Goal: Task Accomplishment & Management: Complete application form

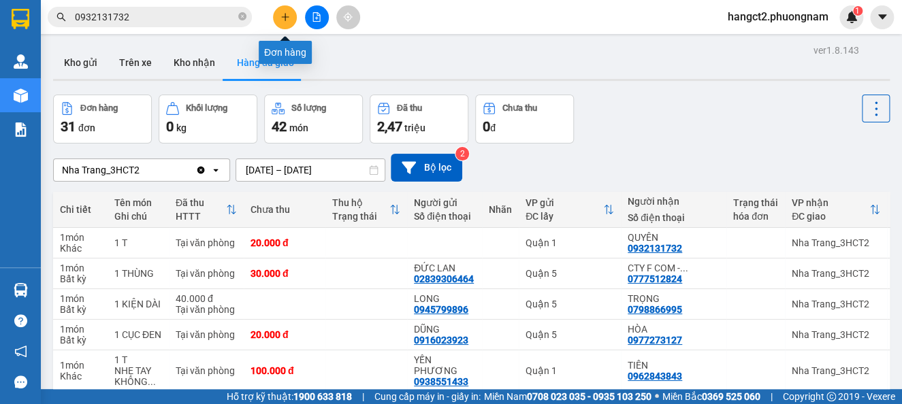
click at [290, 20] on button at bounding box center [285, 17] width 24 height 24
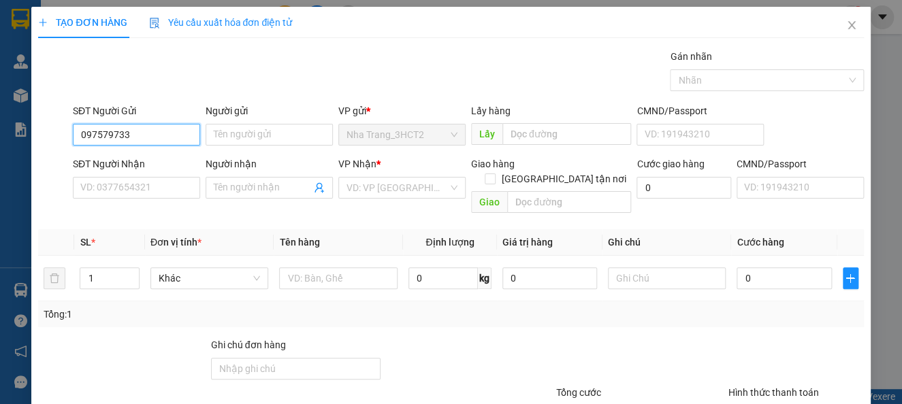
type input "0975797334"
click at [172, 160] on div "0975797334 - HẠNH" at bounding box center [134, 161] width 109 height 15
type input "HẠNH"
type input "0973737755"
type input "CHÚ HIỀN"
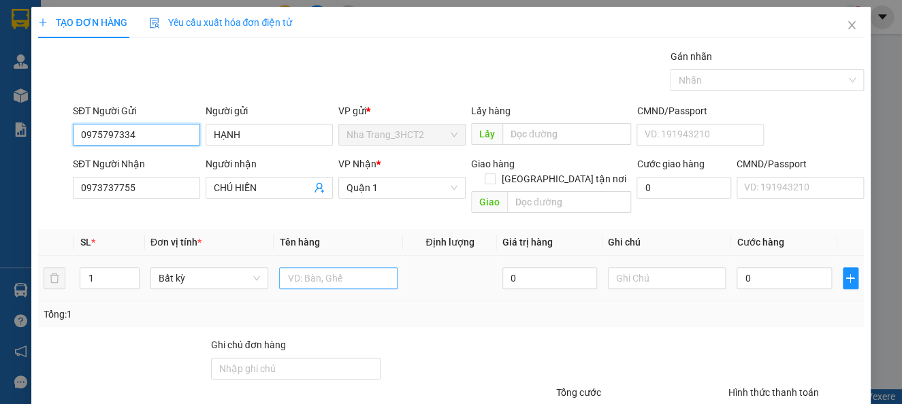
type input "0975797334"
click at [311, 267] on input "text" at bounding box center [338, 278] width 118 height 22
type input "1 XỐP"
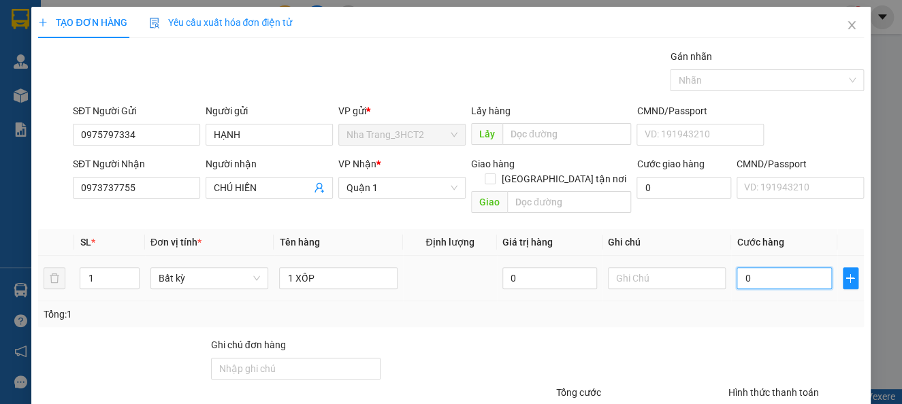
click at [743, 267] on input "0" at bounding box center [783, 278] width 95 height 22
click at [736, 267] on input "0" at bounding box center [783, 278] width 95 height 22
type input "30"
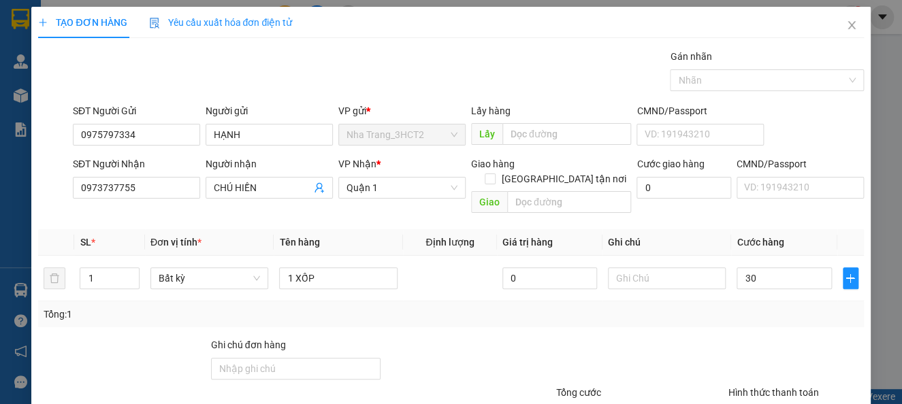
type input "30.000"
click at [717, 308] on div "Tổng: 1" at bounding box center [450, 315] width 825 height 26
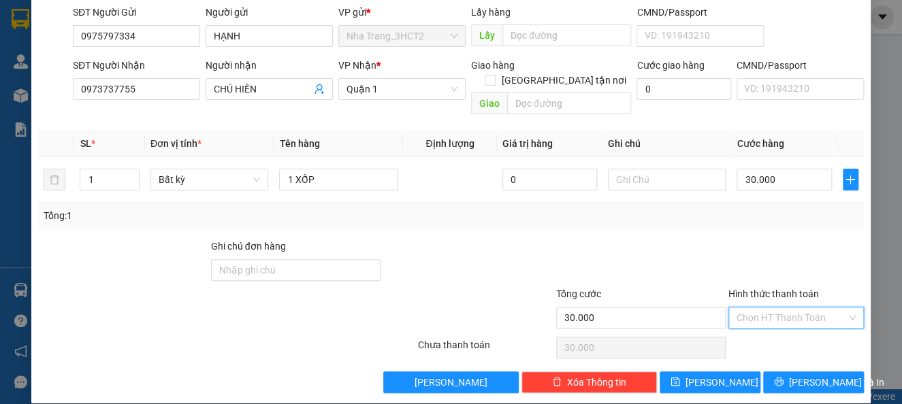
click at [811, 308] on input "Hình thức thanh toán" at bounding box center [791, 318] width 110 height 20
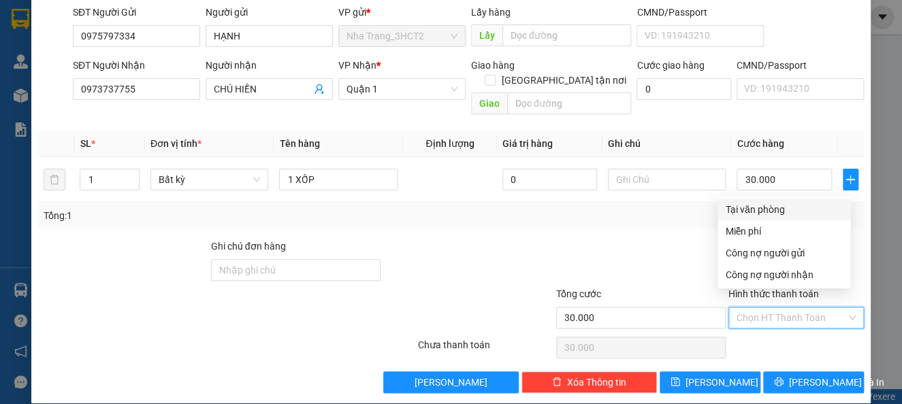
click at [772, 216] on div "Tại văn phòng" at bounding box center [784, 209] width 116 height 15
type input "0"
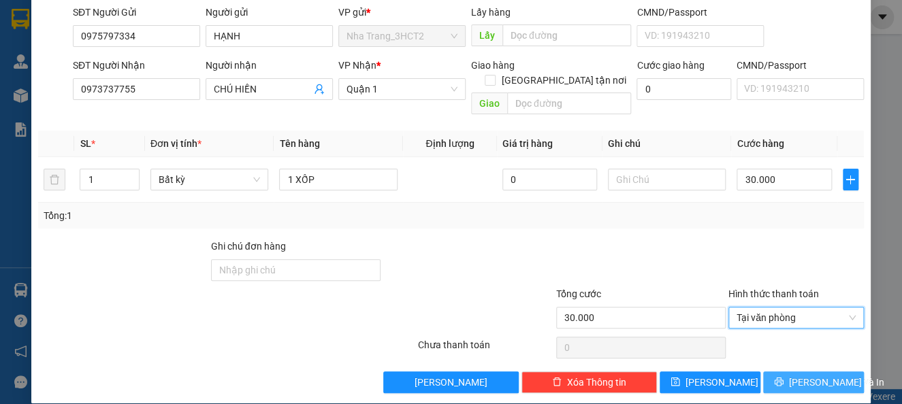
click at [781, 372] on button "[PERSON_NAME] và In" at bounding box center [813, 383] width 101 height 22
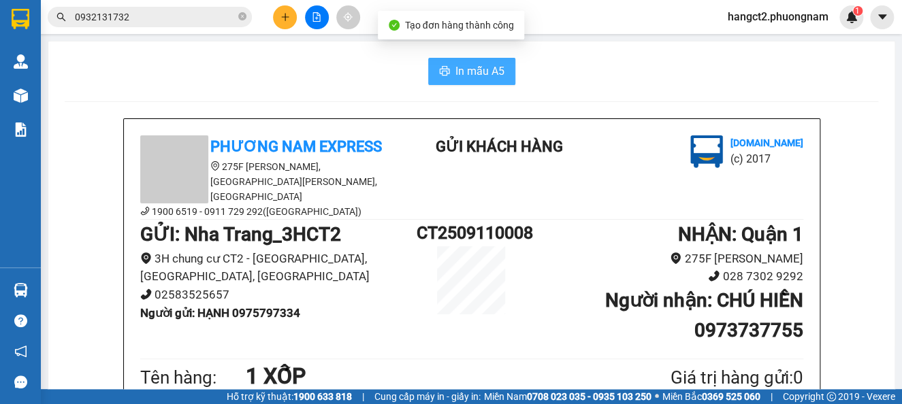
click at [439, 71] on icon "printer" at bounding box center [444, 71] width 10 height 10
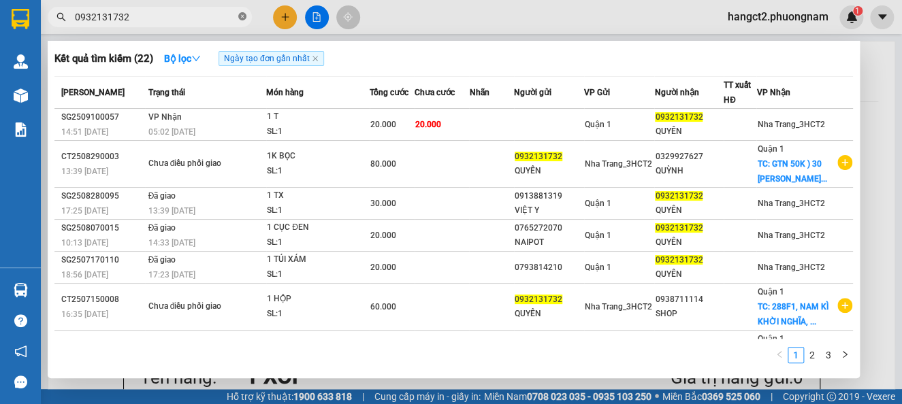
click at [243, 18] on icon "close-circle" at bounding box center [242, 16] width 8 height 8
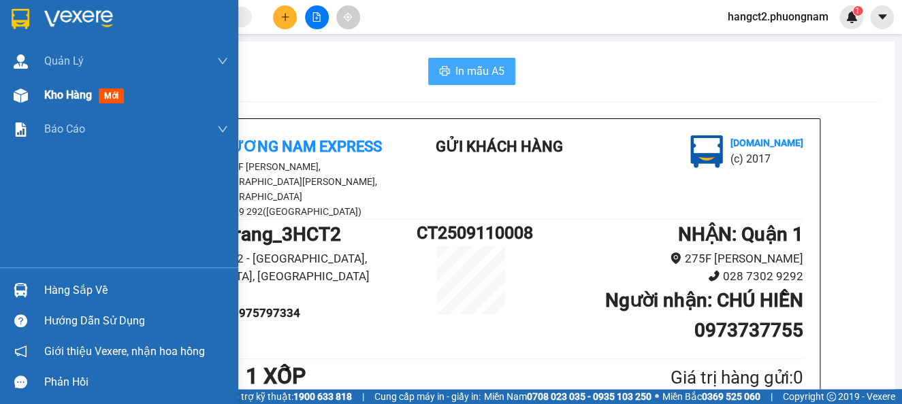
click at [24, 99] on img at bounding box center [21, 95] width 14 height 14
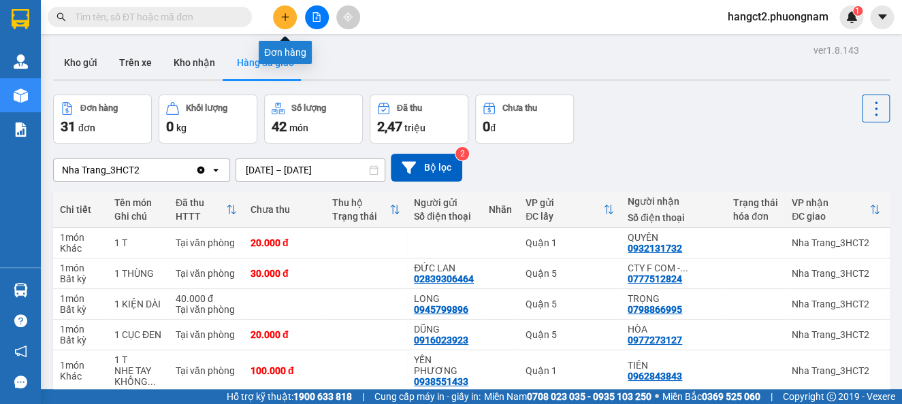
click at [290, 14] on button at bounding box center [285, 17] width 24 height 24
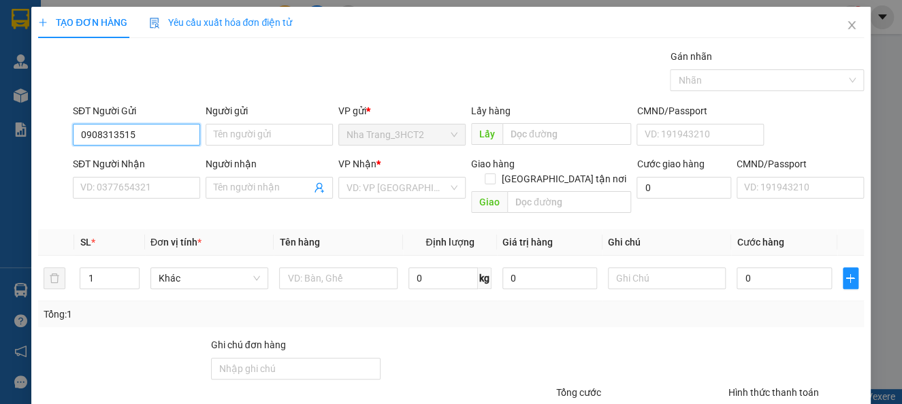
click at [161, 133] on input "0908313515" at bounding box center [136, 135] width 127 height 22
click at [112, 133] on input "0908313515" at bounding box center [136, 135] width 127 height 22
type input "0908343515"
click at [161, 127] on input "0908343515" at bounding box center [136, 135] width 127 height 22
click at [151, 158] on div "0908343515 - ÂN" at bounding box center [134, 161] width 109 height 15
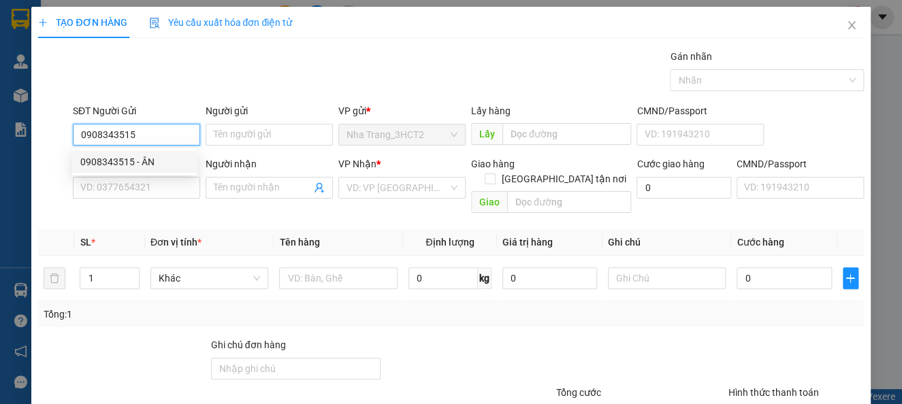
type input "ÂN"
type input "0788383835"
type input "[PERSON_NAME]"
checkbox input "true"
type input "[DATE] ĐƯỜNG VƯỜN LÀI, AN [GEOGRAPHIC_DATA], [GEOGRAPHIC_DATA] (GTN 100)"
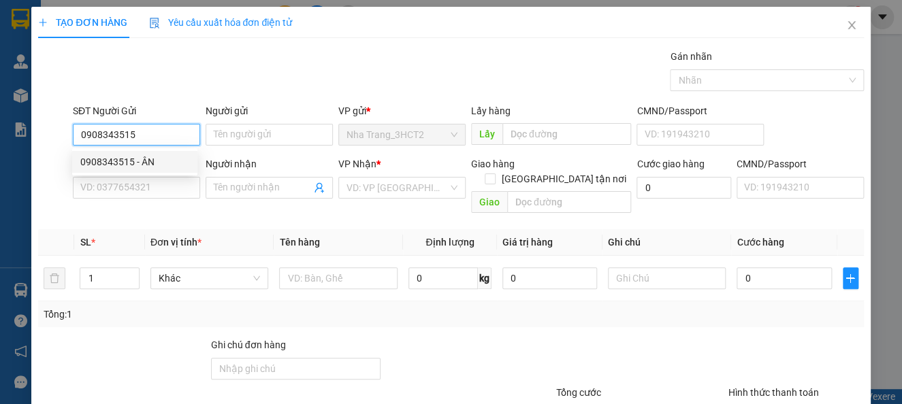
type input "100.000"
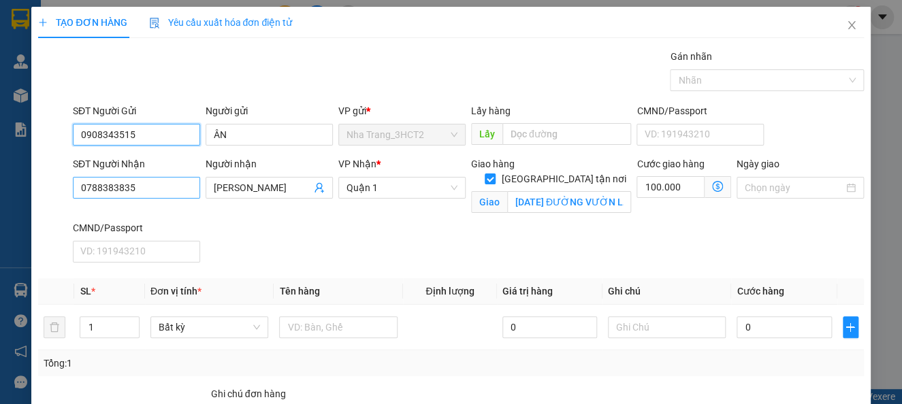
type input "0908343515"
click at [172, 180] on input "0788383835" at bounding box center [136, 188] width 127 height 22
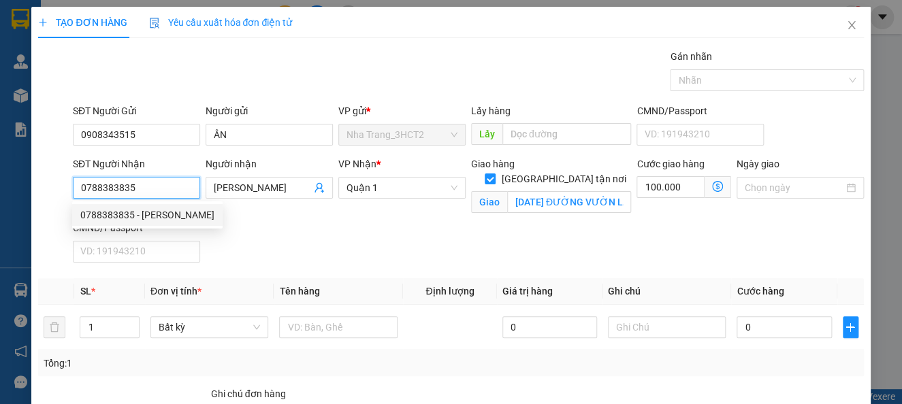
click at [172, 180] on input "0788383835" at bounding box center [136, 188] width 127 height 22
click at [167, 190] on input "0788383835" at bounding box center [136, 188] width 127 height 22
type input "0979294194"
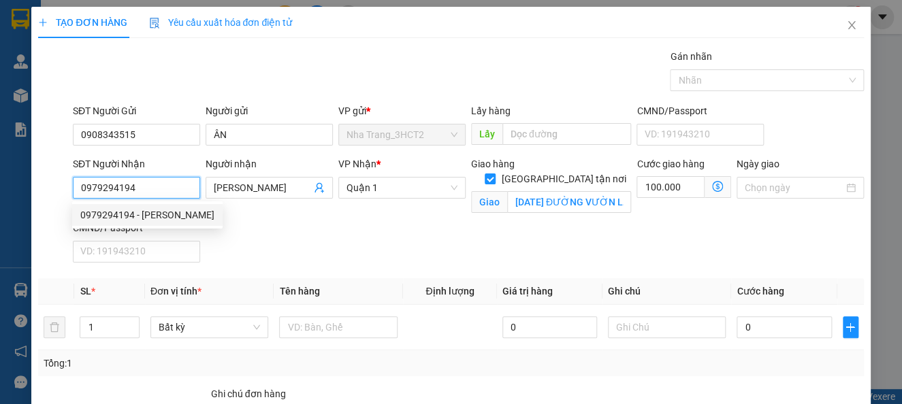
click at [162, 215] on div "0979294194 - [PERSON_NAME]" at bounding box center [147, 215] width 134 height 15
type input "[PERSON_NAME]"
type input "114 PHỔ QUANG, [GEOGRAPHIC_DATA], [GEOGRAPHIC_DATA] (GTN 70)"
type input "70.000"
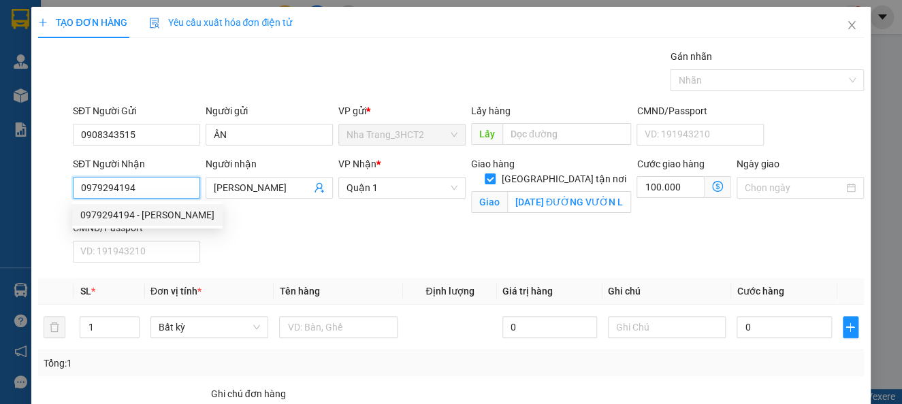
type input "70.000"
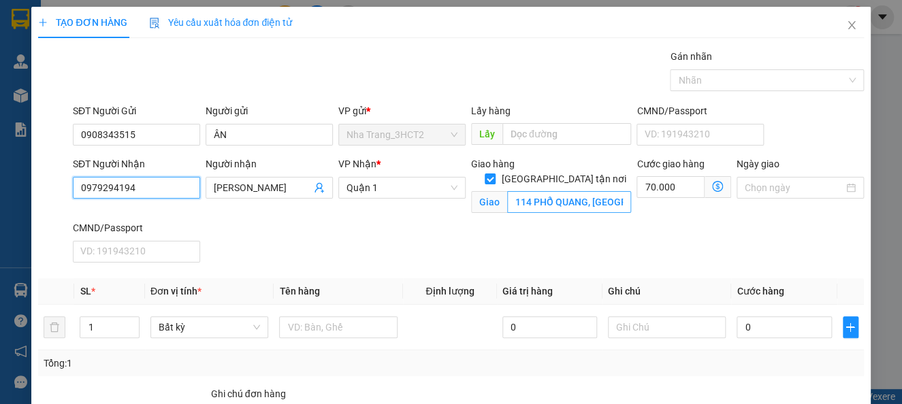
type input "0979294194"
click at [601, 191] on input "114 PHỔ QUANG, [GEOGRAPHIC_DATA], [GEOGRAPHIC_DATA] (GTN 70)" at bounding box center [569, 202] width 125 height 22
click at [595, 191] on input "114 PHỔ QUANG, [GEOGRAPHIC_DATA], [GEOGRAPHIC_DATA] (GTN 70)" at bounding box center [569, 202] width 125 height 22
click at [712, 186] on icon "dollar-circle" at bounding box center [717, 186] width 11 height 11
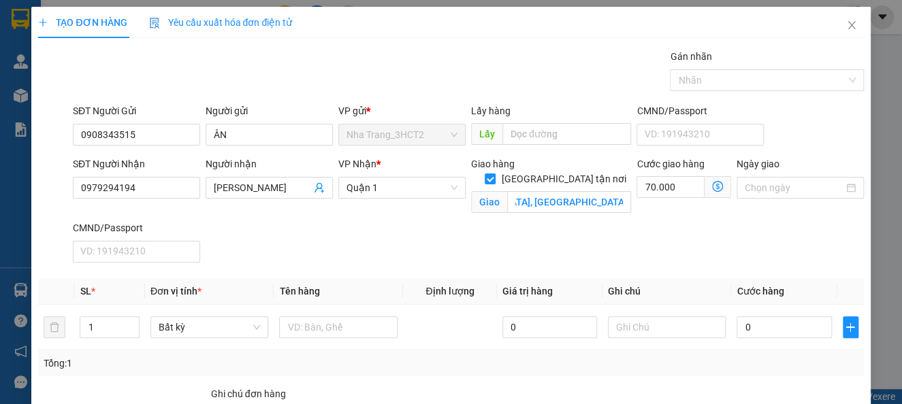
scroll to position [0, 0]
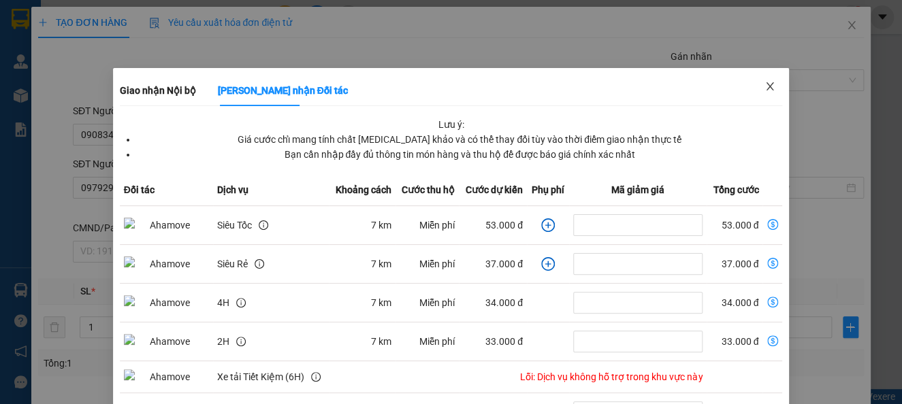
click at [763, 82] on span "Close" at bounding box center [770, 87] width 38 height 38
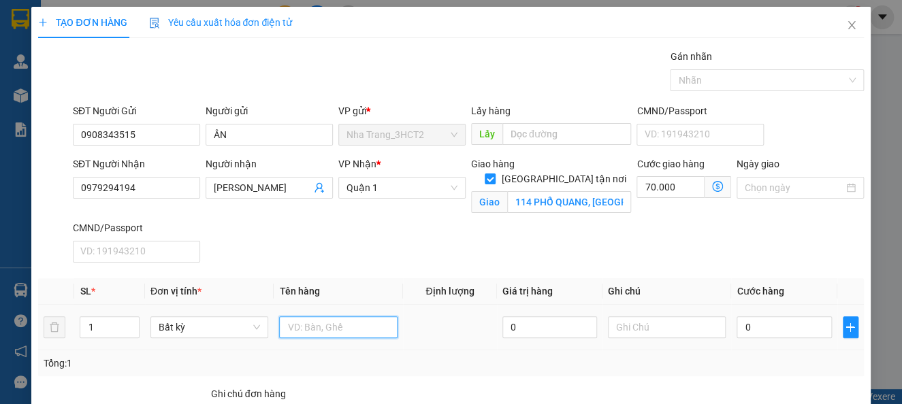
click at [342, 331] on input "text" at bounding box center [338, 327] width 118 height 22
type input "1 CỤC VÀNG"
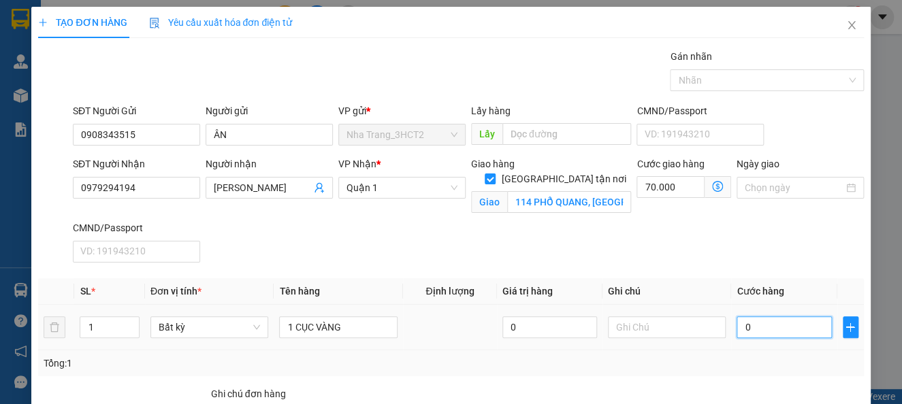
click at [736, 323] on input "0" at bounding box center [783, 327] width 95 height 22
click at [736, 327] on input "0" at bounding box center [783, 327] width 95 height 22
type input "20"
type input "70.020"
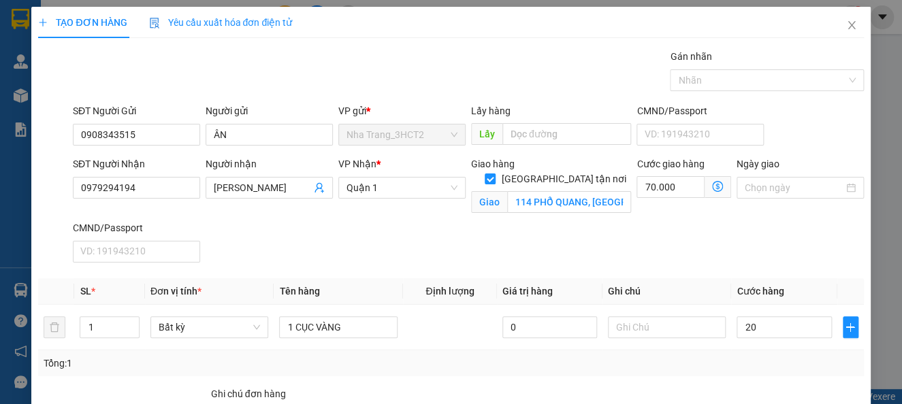
type input "20.000"
type input "90.000"
click at [770, 370] on div "Tổng: 1" at bounding box center [451, 363] width 814 height 15
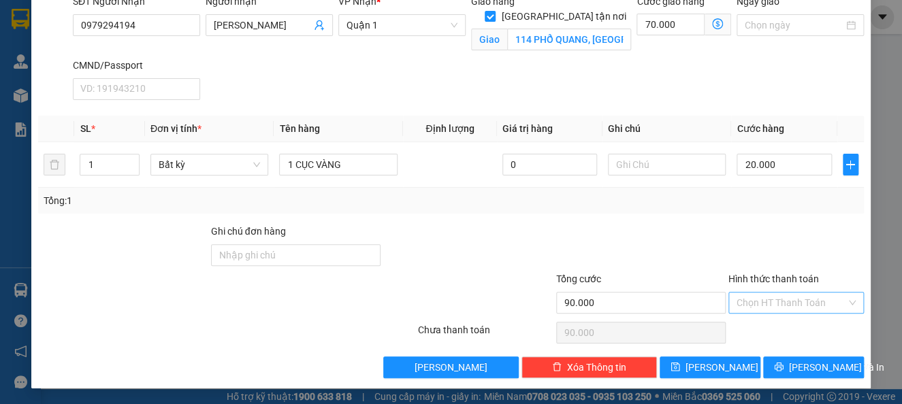
click at [777, 308] on input "Hình thức thanh toán" at bounding box center [791, 303] width 110 height 20
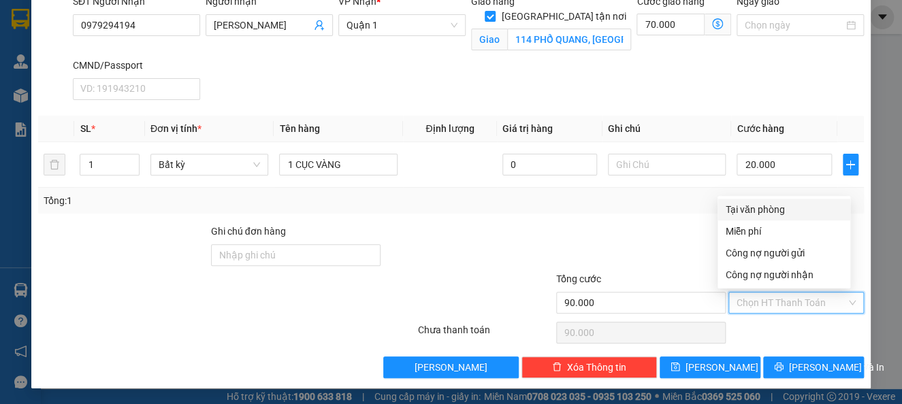
click at [773, 208] on div "Tại văn phòng" at bounding box center [784, 209] width 116 height 15
type input "0"
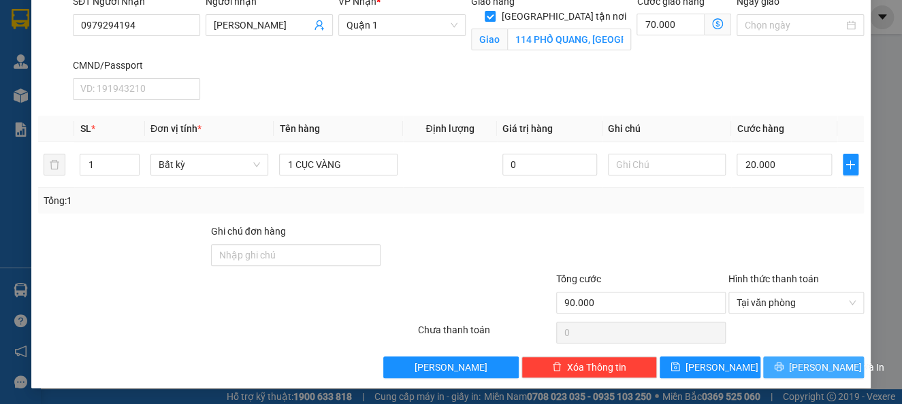
click at [782, 365] on icon "printer" at bounding box center [778, 367] width 9 height 9
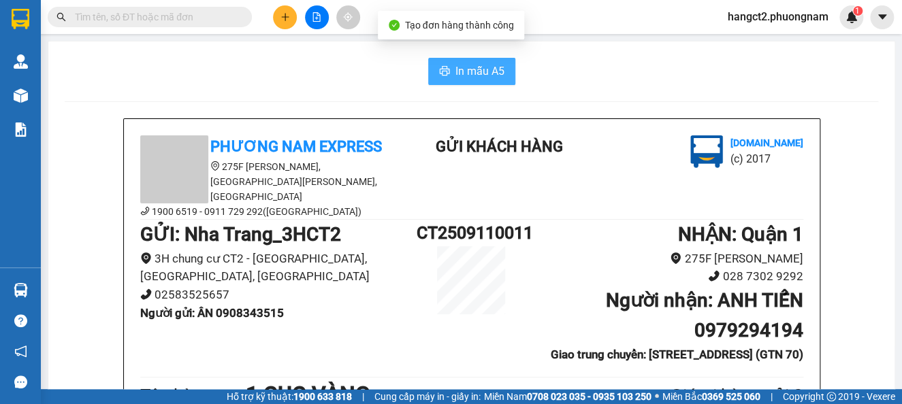
click at [455, 71] on span "In mẫu A5" at bounding box center [479, 71] width 49 height 17
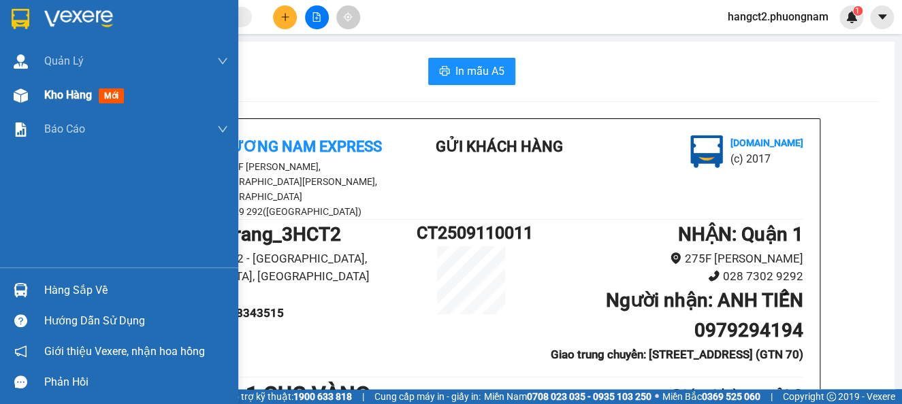
click at [52, 101] on span "Kho hàng" at bounding box center [68, 94] width 48 height 13
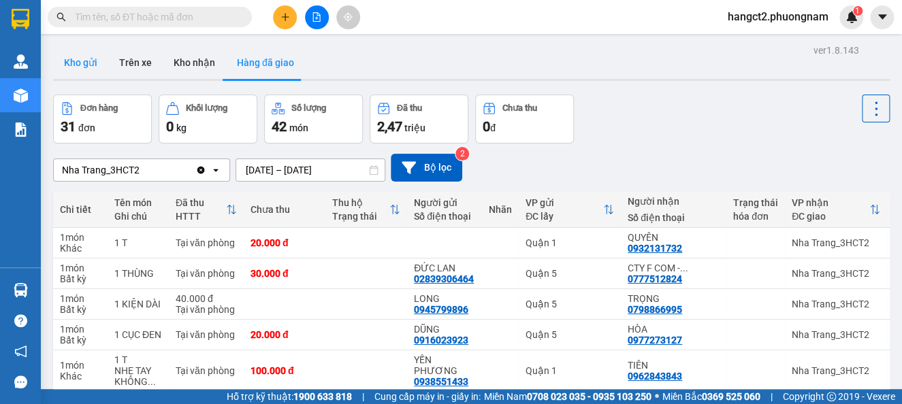
click at [69, 48] on button "Kho gửi" at bounding box center [80, 62] width 55 height 33
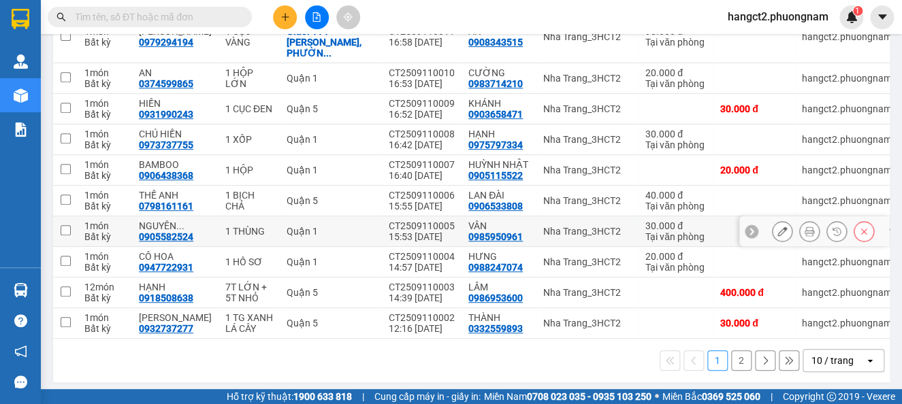
scroll to position [126, 0]
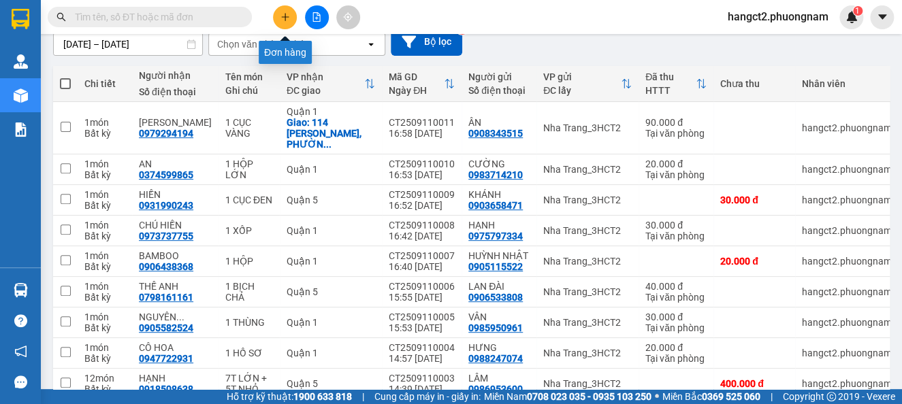
click at [277, 14] on button at bounding box center [285, 17] width 24 height 24
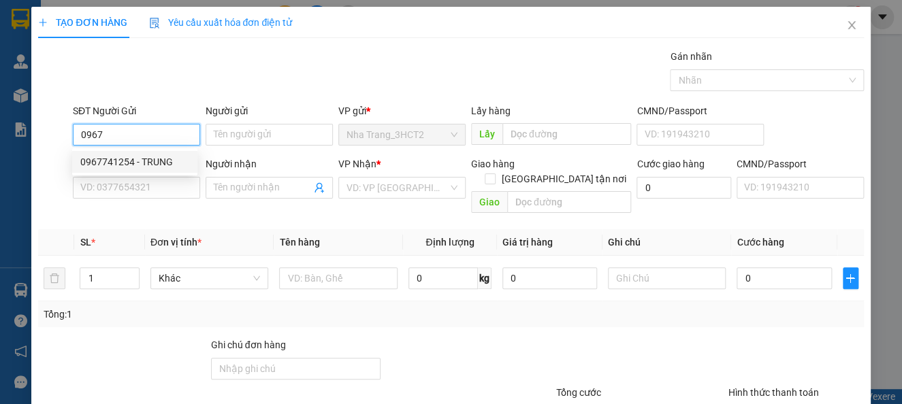
click at [149, 167] on div "0967741254 - TRUNG" at bounding box center [134, 161] width 109 height 15
type input "0967741254"
type input "TRUNG"
type input "0978801327"
type input "LULABY"
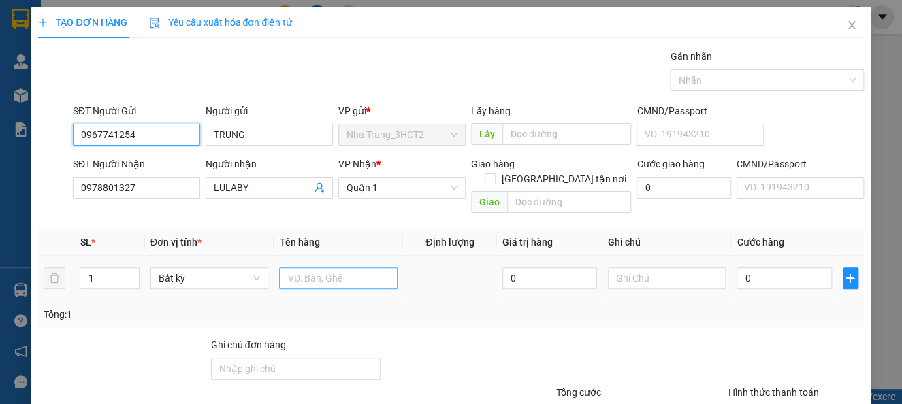
type input "0967741254"
click at [319, 267] on input "text" at bounding box center [338, 278] width 118 height 22
type input "1 BAO"
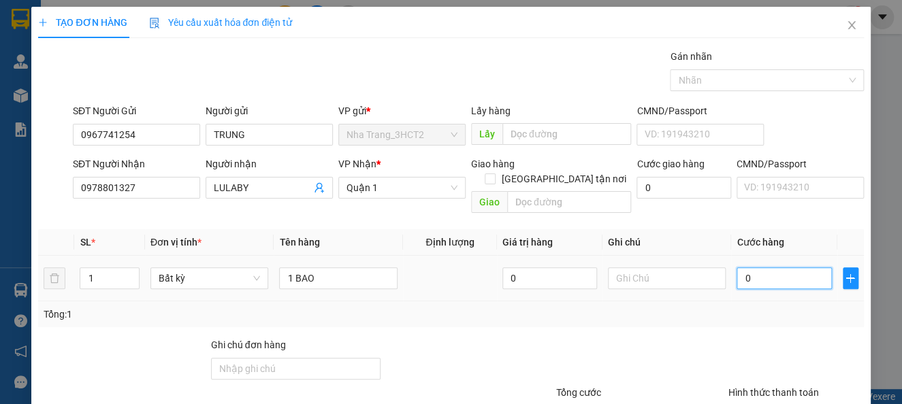
drag, startPoint x: 775, startPoint y: 261, endPoint x: 740, endPoint y: 255, distance: 35.4
click at [774, 267] on input "0" at bounding box center [783, 278] width 95 height 22
click at [736, 267] on input "0" at bounding box center [783, 278] width 95 height 22
type input "70"
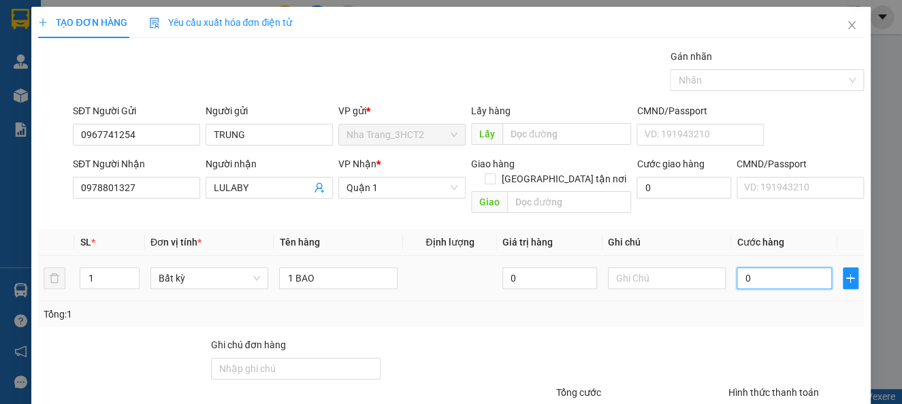
type input "70"
type input "70.000"
click at [753, 339] on div at bounding box center [796, 362] width 138 height 48
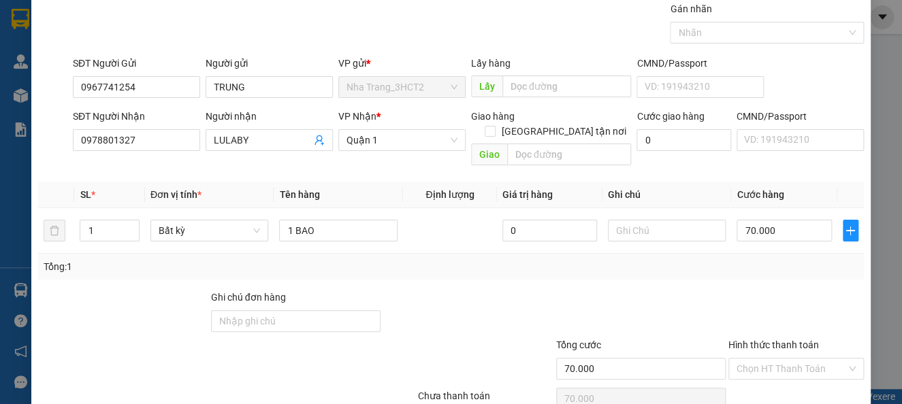
scroll to position [56, 0]
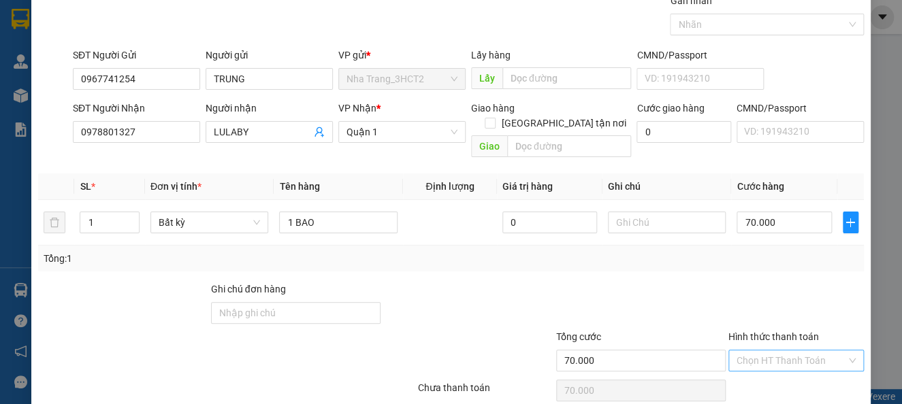
click at [790, 351] on input "Hình thức thanh toán" at bounding box center [791, 361] width 110 height 20
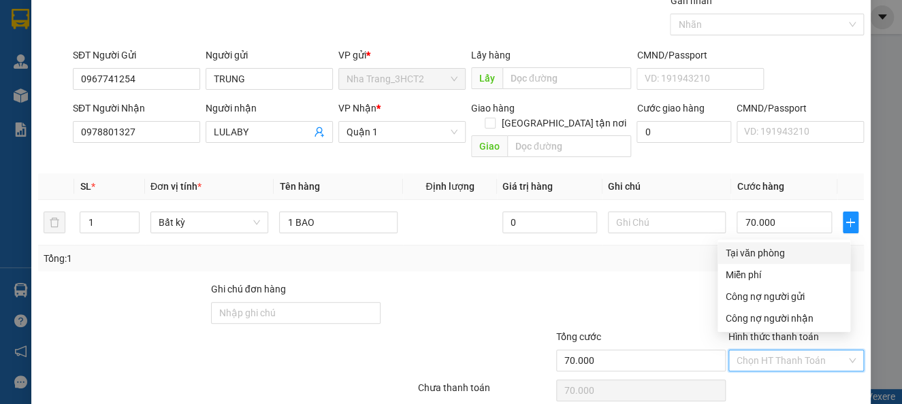
click at [770, 251] on div "Tại văn phòng" at bounding box center [784, 253] width 116 height 15
type input "0"
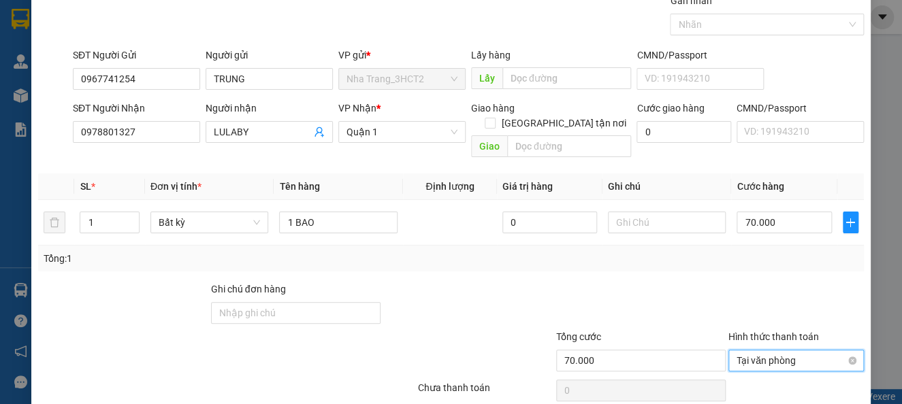
scroll to position [99, 0]
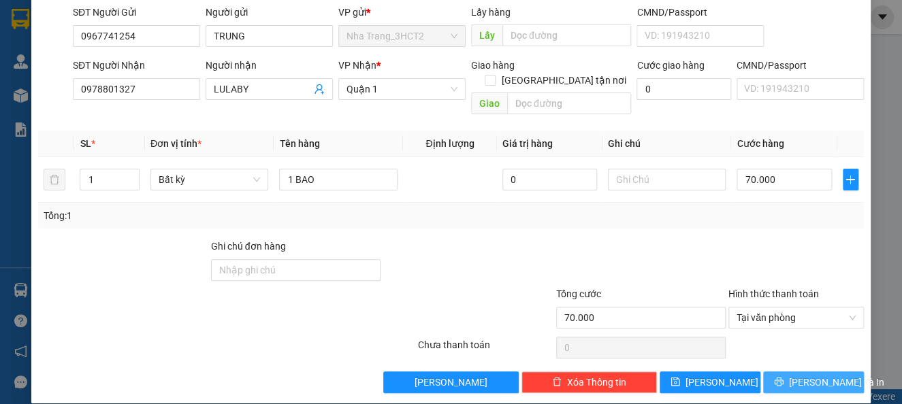
click at [801, 375] on span "[PERSON_NAME] và In" at bounding box center [836, 382] width 95 height 15
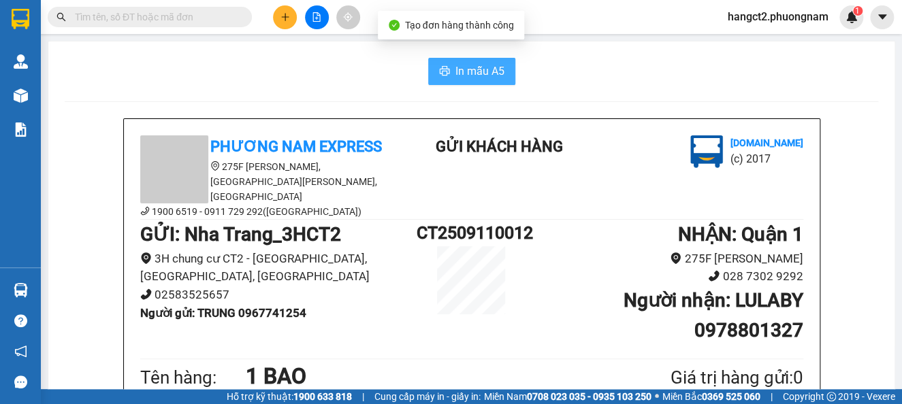
click at [468, 68] on span "In mẫu A5" at bounding box center [479, 71] width 49 height 17
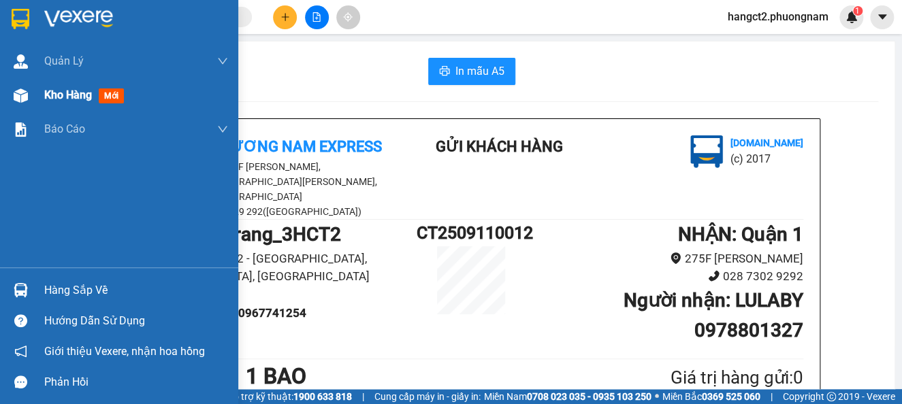
click at [35, 85] on div "Kho hàng mới" at bounding box center [119, 95] width 238 height 34
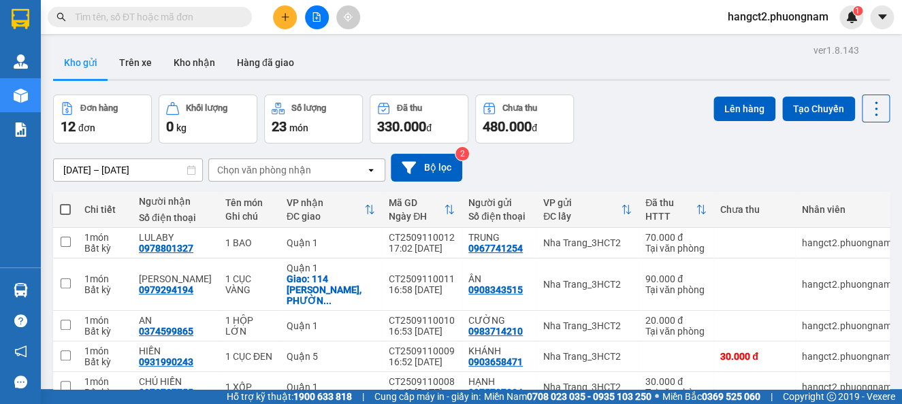
click at [277, 19] on button at bounding box center [285, 17] width 24 height 24
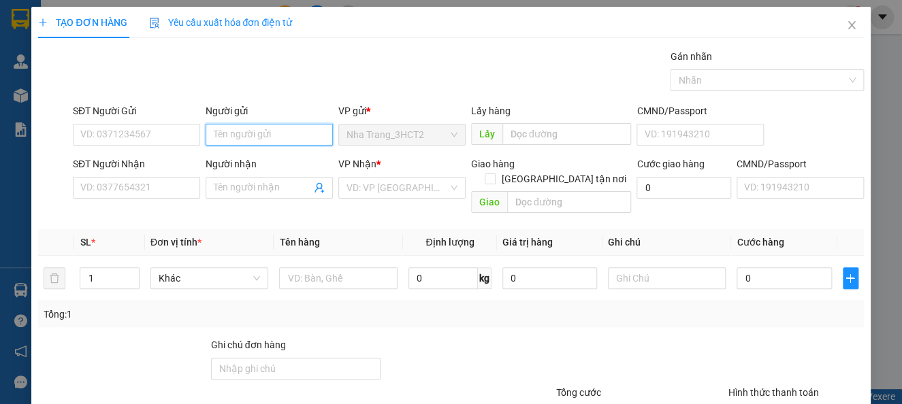
click at [293, 138] on input "Người gửi" at bounding box center [269, 135] width 127 height 22
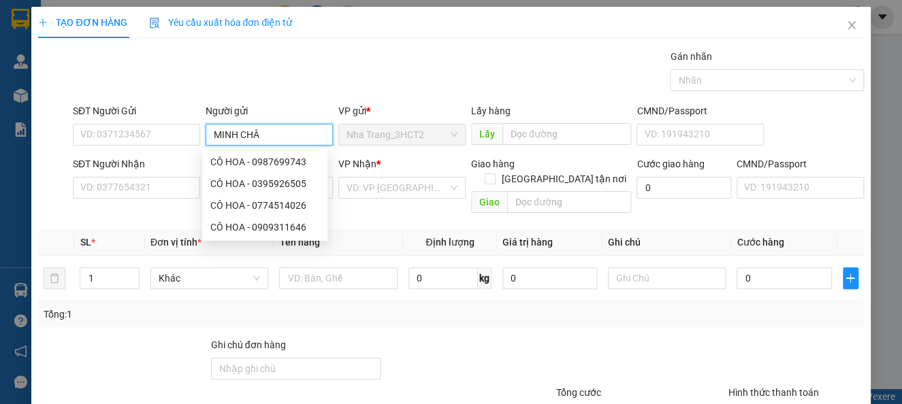
type input "[PERSON_NAME]"
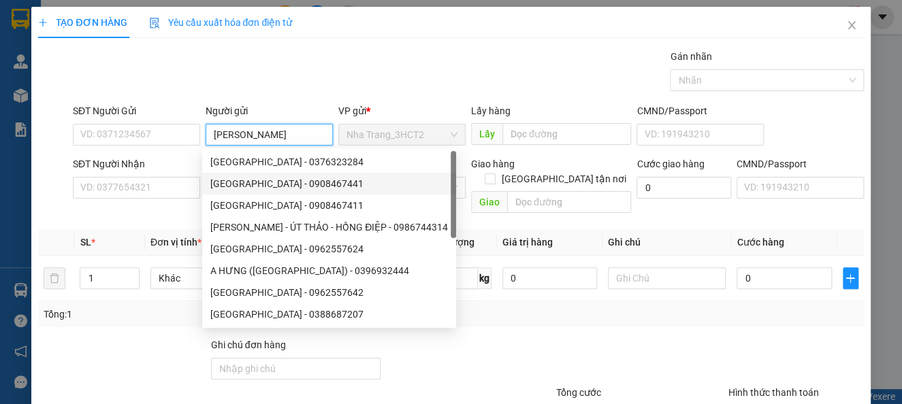
click at [421, 186] on div "[GEOGRAPHIC_DATA] - 0908467441" at bounding box center [329, 183] width 238 height 15
type input "0908467441"
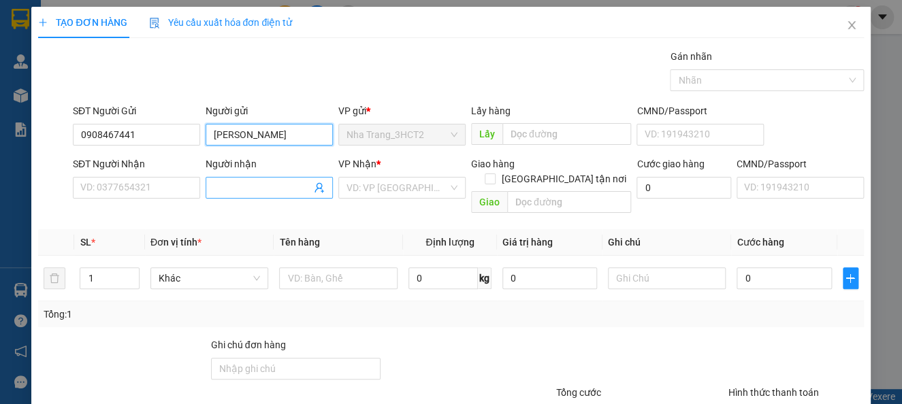
type input "[PERSON_NAME]"
click at [261, 187] on input "Người nhận" at bounding box center [262, 187] width 97 height 15
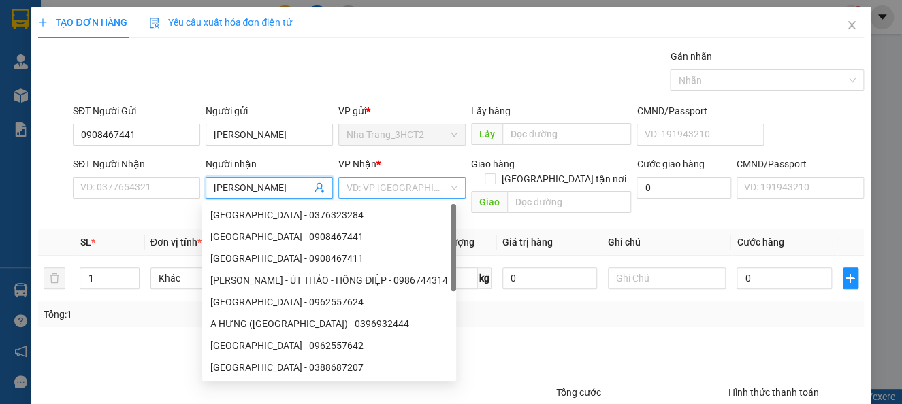
type input "[PERSON_NAME]"
click at [380, 180] on input "search" at bounding box center [396, 188] width 101 height 20
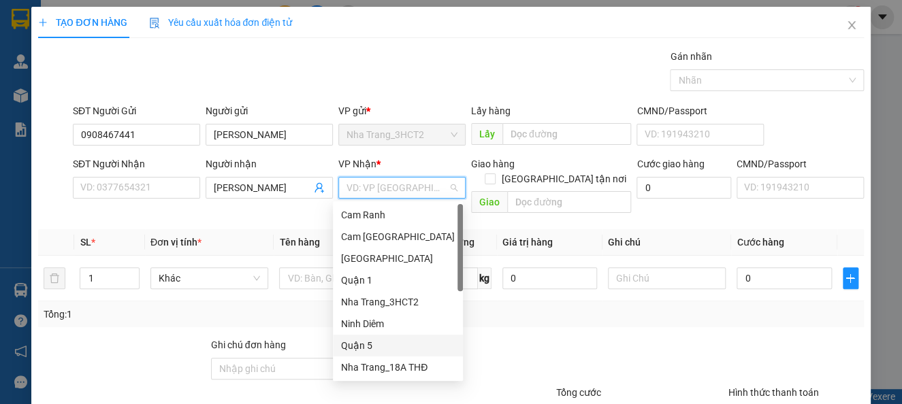
click at [365, 345] on div "Quận 5" at bounding box center [398, 345] width 114 height 15
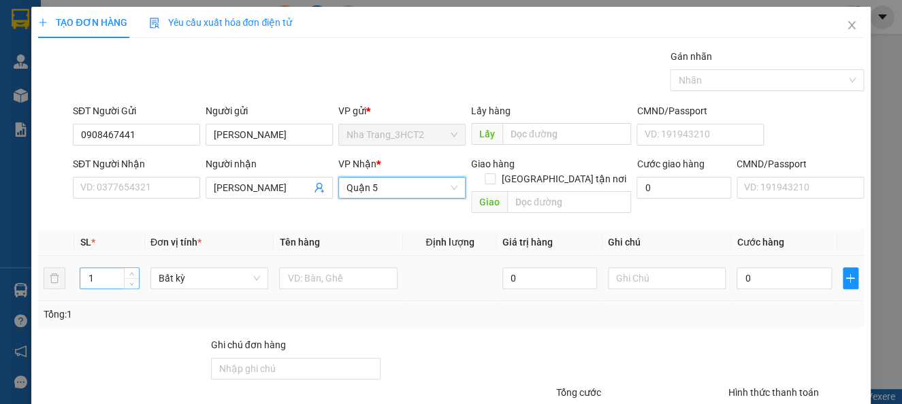
click at [106, 268] on input "1" at bounding box center [109, 278] width 58 height 20
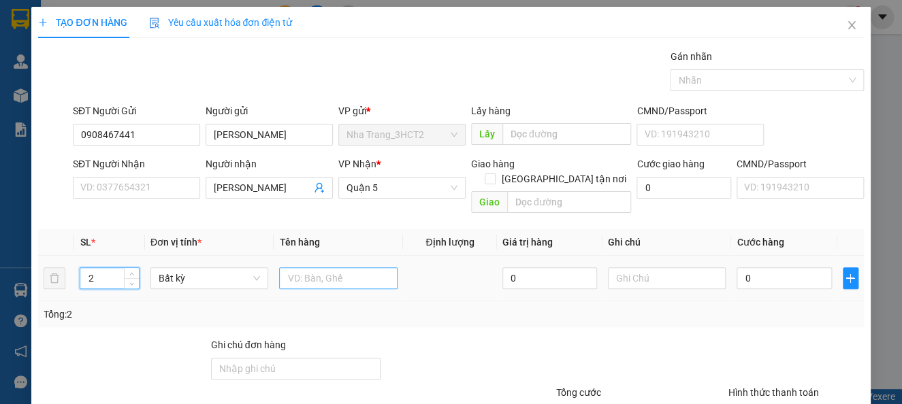
type input "2"
click at [291, 267] on input "text" at bounding box center [338, 278] width 118 height 22
type input "2 MÓN"
click at [734, 256] on td "0" at bounding box center [783, 279] width 105 height 46
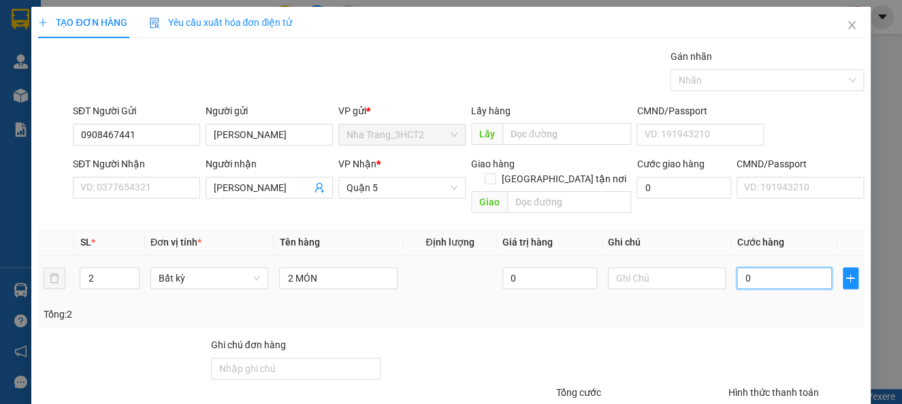
click at [741, 267] on input "0" at bounding box center [783, 278] width 95 height 22
click at [736, 267] on input "0" at bounding box center [783, 278] width 95 height 22
type input "40"
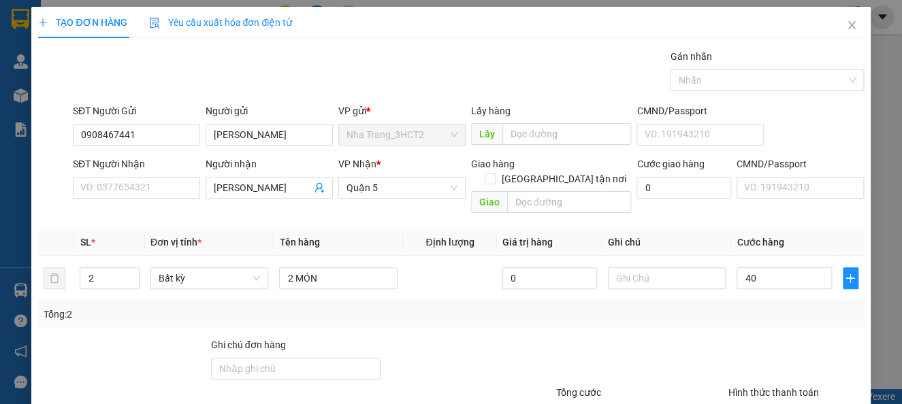
type input "40.000"
drag, startPoint x: 739, startPoint y: 355, endPoint x: 900, endPoint y: 271, distance: 181.1
click at [743, 353] on div at bounding box center [796, 362] width 138 height 48
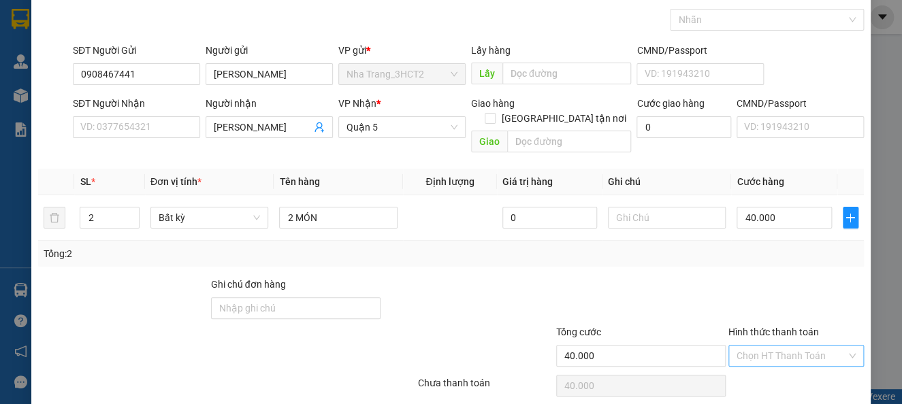
click at [810, 346] on input "Hình thức thanh toán" at bounding box center [791, 356] width 110 height 20
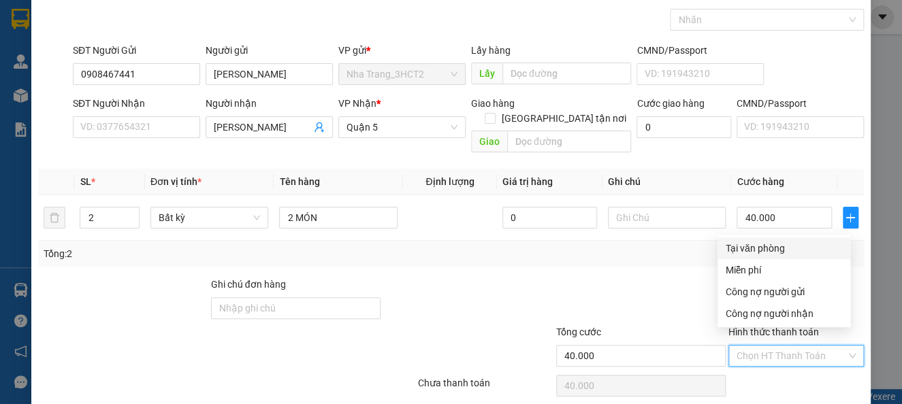
click at [764, 247] on div "Tại văn phòng" at bounding box center [784, 248] width 116 height 15
type input "0"
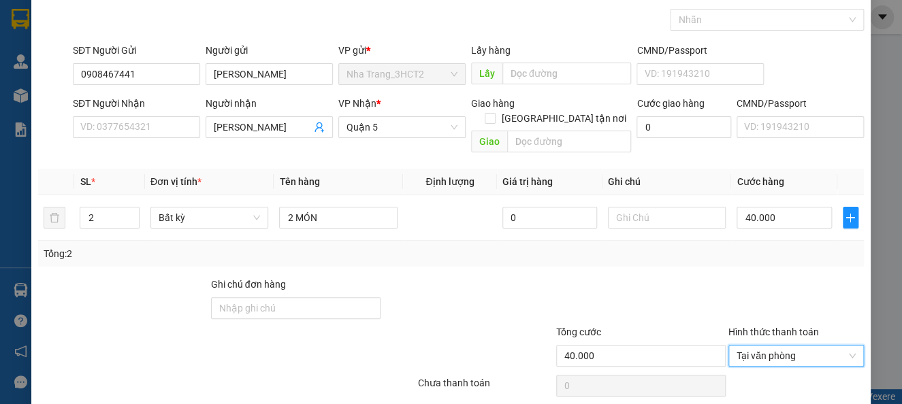
scroll to position [99, 0]
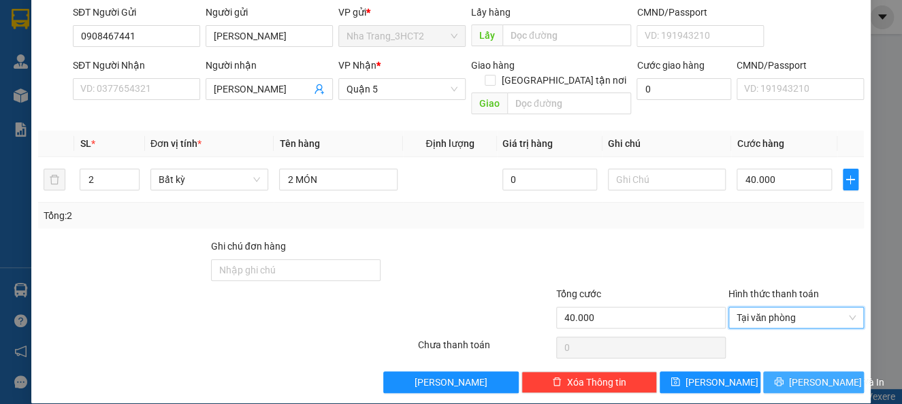
click at [778, 372] on button "[PERSON_NAME] và In" at bounding box center [813, 383] width 101 height 22
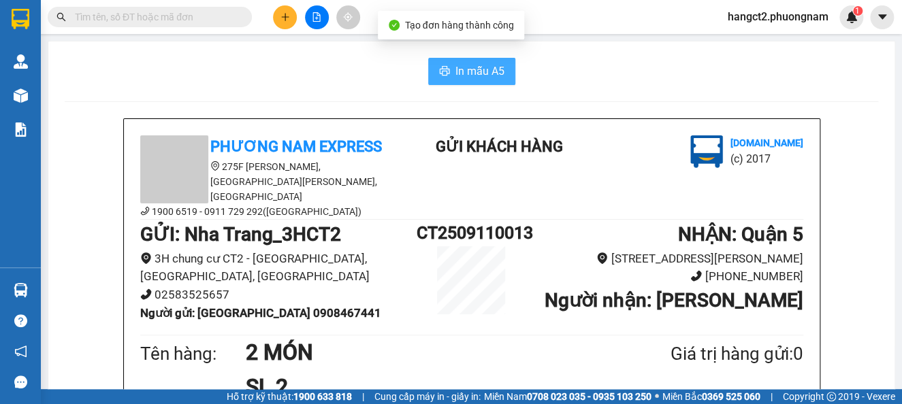
click at [496, 75] on span "In mẫu A5" at bounding box center [479, 71] width 49 height 17
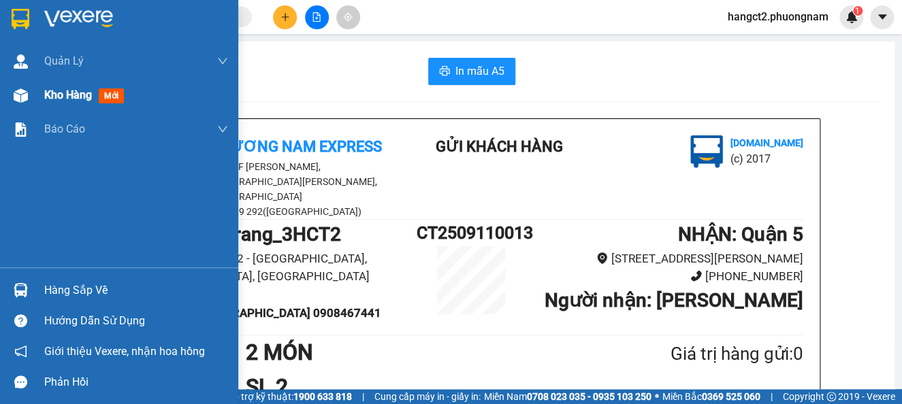
click at [39, 101] on div "Kho hàng mới" at bounding box center [119, 95] width 238 height 34
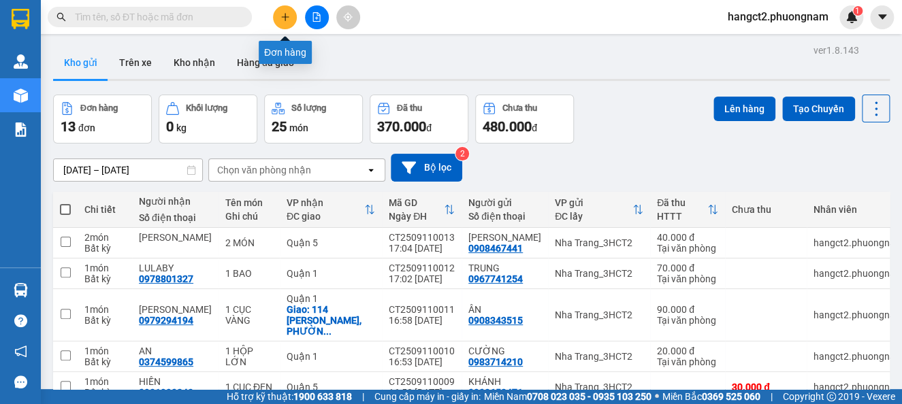
click at [289, 14] on icon "plus" at bounding box center [285, 17] width 10 height 10
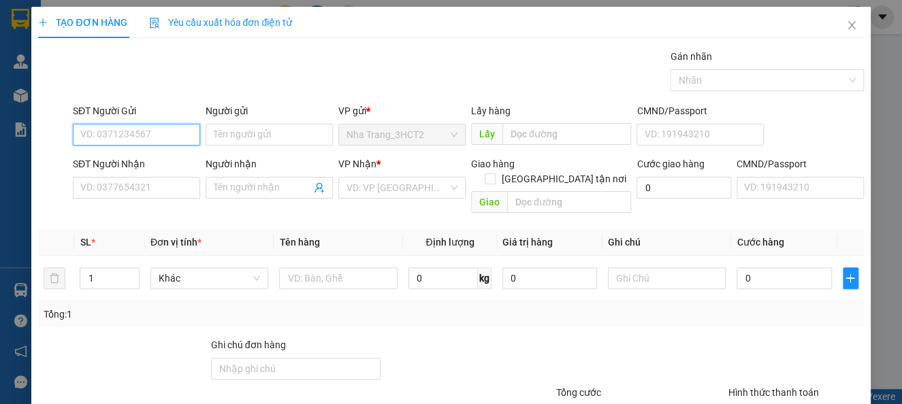
click at [110, 140] on input "SĐT Người Gửi" at bounding box center [136, 135] width 127 height 22
type input "0397864795"
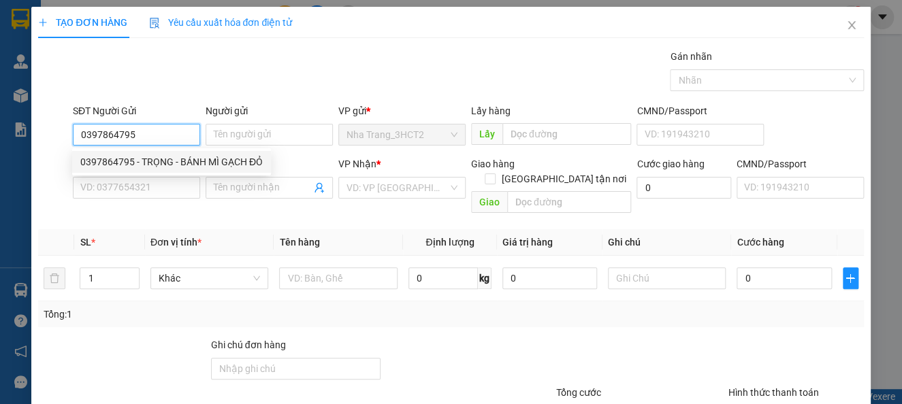
click at [167, 152] on div "0397864795 - TRỌNG - BÁNH MÌ GẠCH ĐỎ" at bounding box center [171, 162] width 199 height 22
type input "TRỌNG - BÁNH MÌ GẠCH ĐỎ"
type input "0899381845"
type input "NGÂN - SỐ KHÁC: 0938630800"
checkbox input "true"
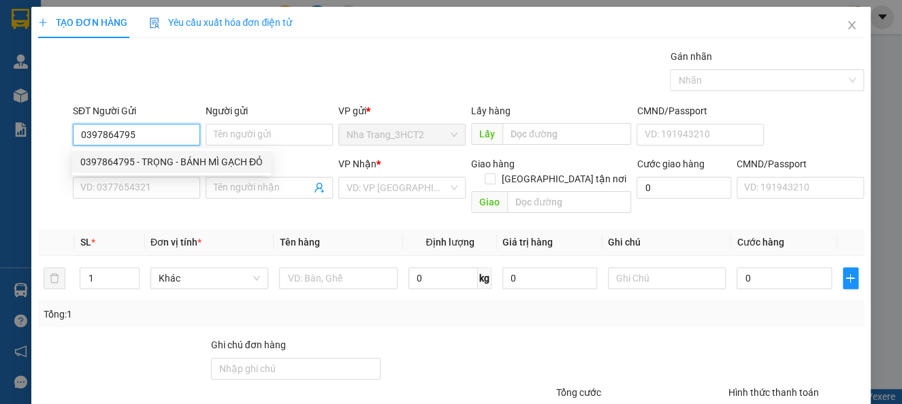
type input "[STREET_ADDRESS][PERSON_NAME] (150K GTN)"
type input "150.000"
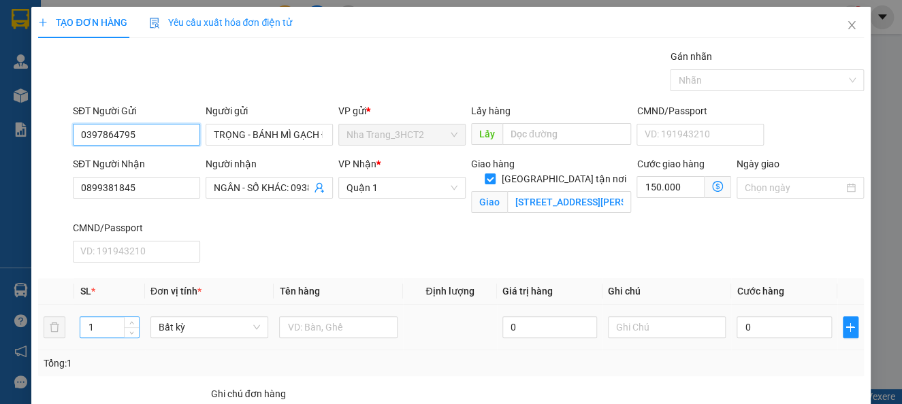
type input "0397864795"
click at [117, 329] on input "1" at bounding box center [109, 327] width 58 height 20
type input "9"
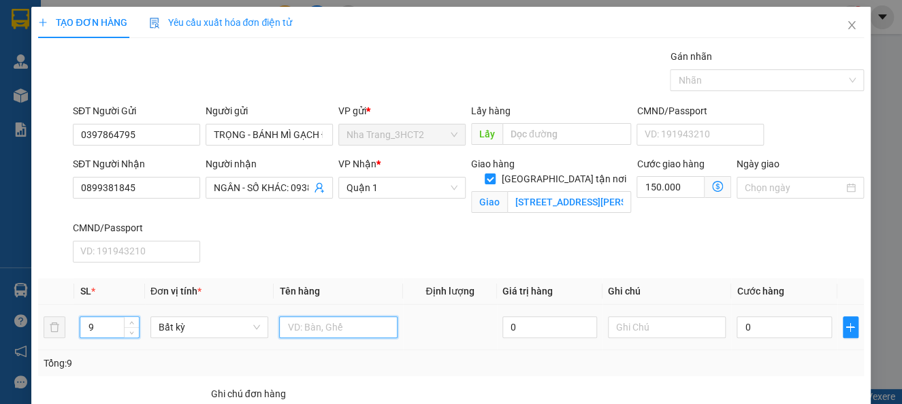
click at [321, 327] on input "text" at bounding box center [338, 327] width 118 height 22
type input "7T LỚN + 2T NHỎ"
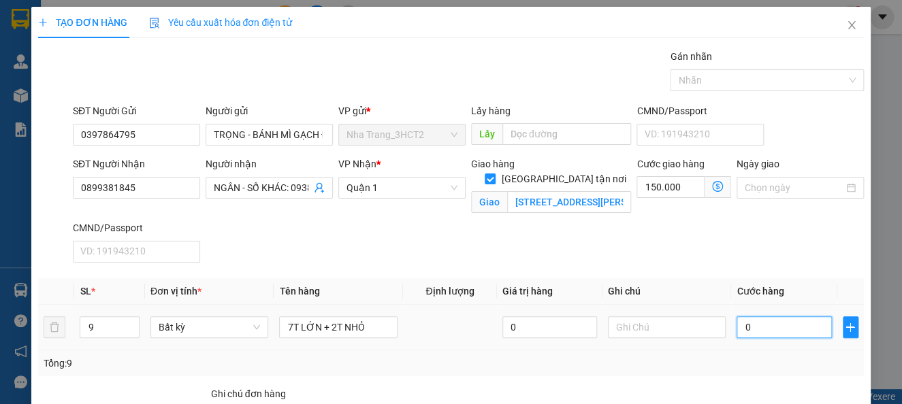
click at [738, 321] on input "0" at bounding box center [783, 327] width 95 height 22
click at [737, 330] on input "0" at bounding box center [783, 327] width 95 height 22
click at [736, 329] on input "0" at bounding box center [783, 327] width 95 height 22
click at [736, 327] on input "0" at bounding box center [783, 327] width 95 height 22
type input "40"
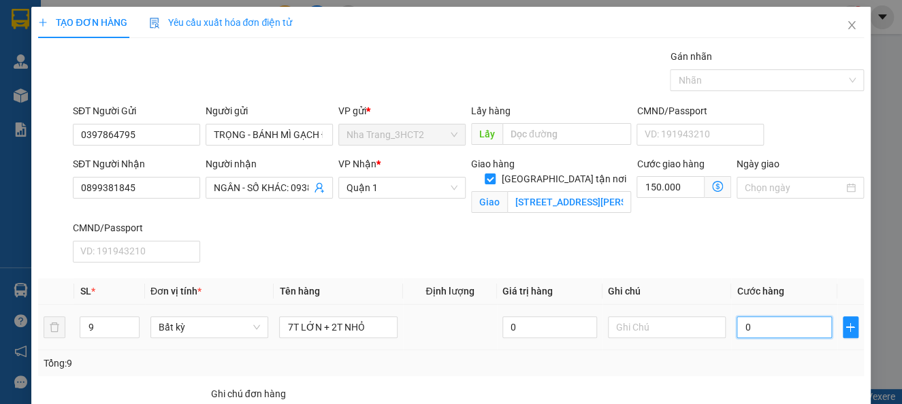
type input "150.040"
type input "430"
type input "150.430"
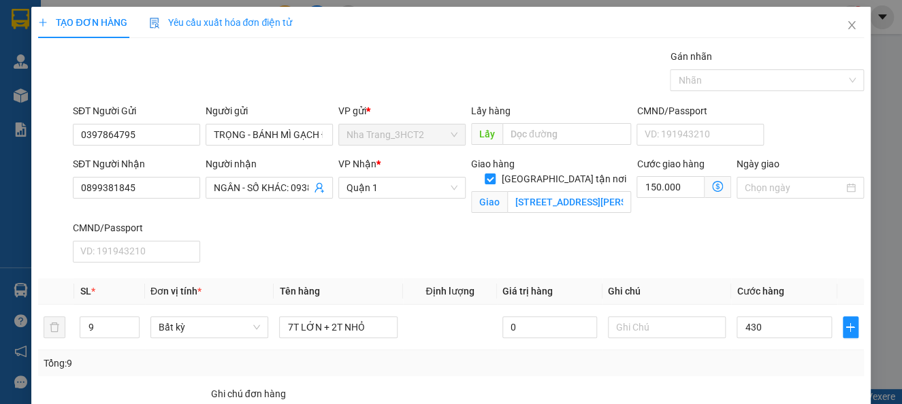
type input "430.000"
type input "580.000"
click at [726, 358] on div "Tổng: 9" at bounding box center [451, 363] width 814 height 15
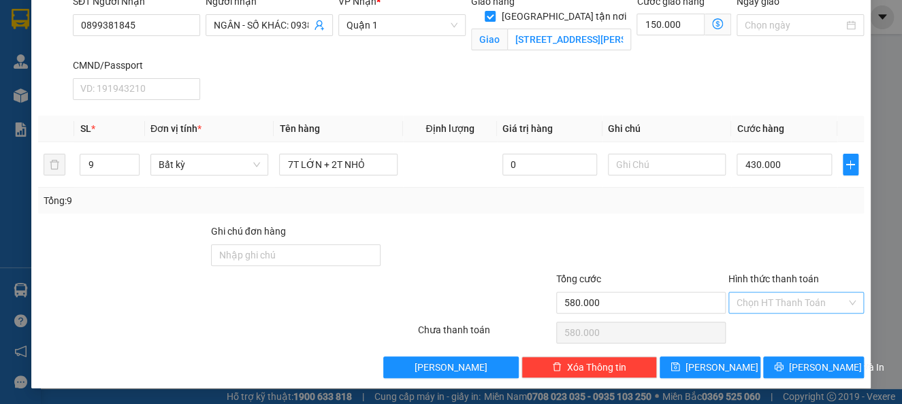
click at [779, 310] on input "Hình thức thanh toán" at bounding box center [791, 303] width 110 height 20
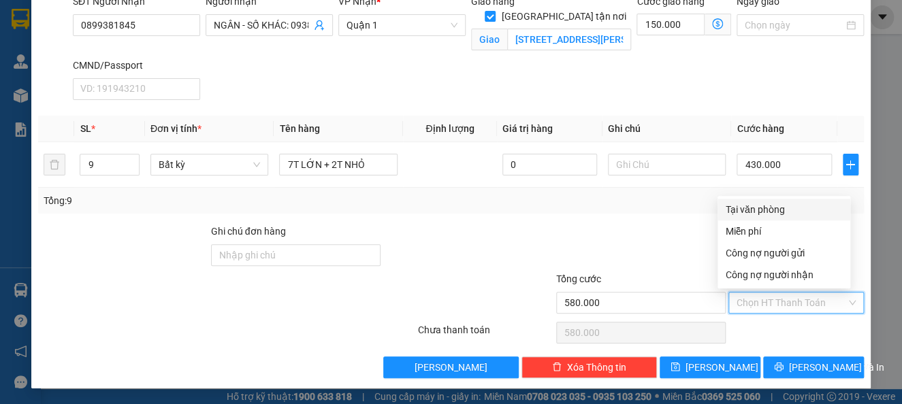
click at [782, 208] on div "Tại văn phòng" at bounding box center [784, 209] width 116 height 15
type input "0"
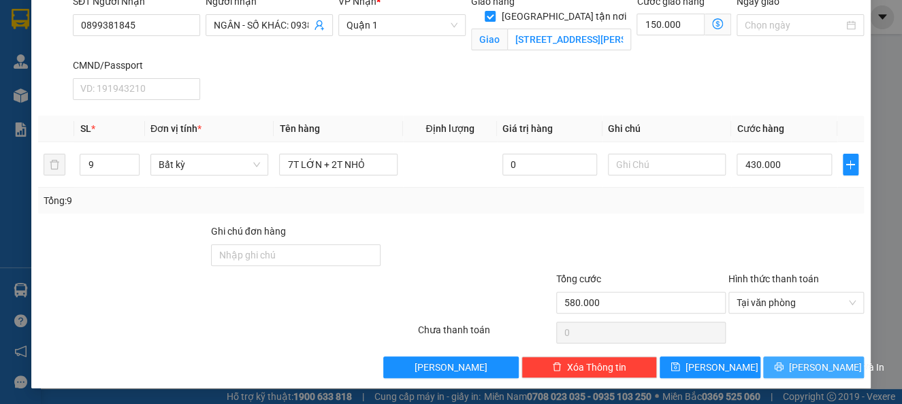
click at [780, 363] on icon "printer" at bounding box center [778, 367] width 9 height 9
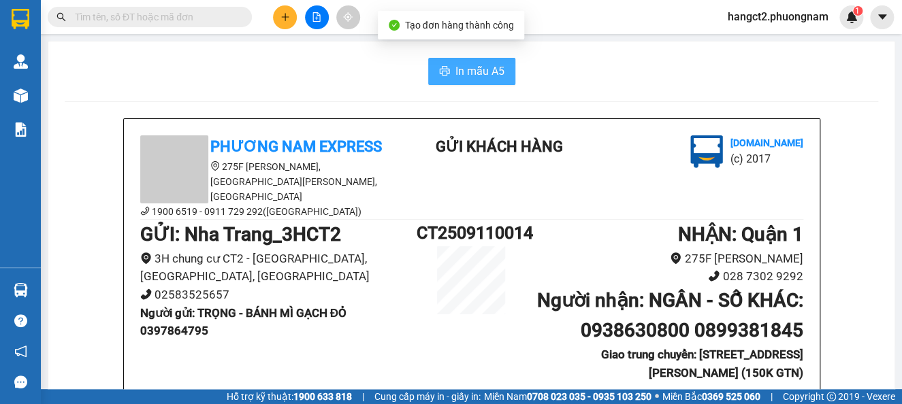
click at [449, 60] on button "In mẫu A5" at bounding box center [471, 71] width 87 height 27
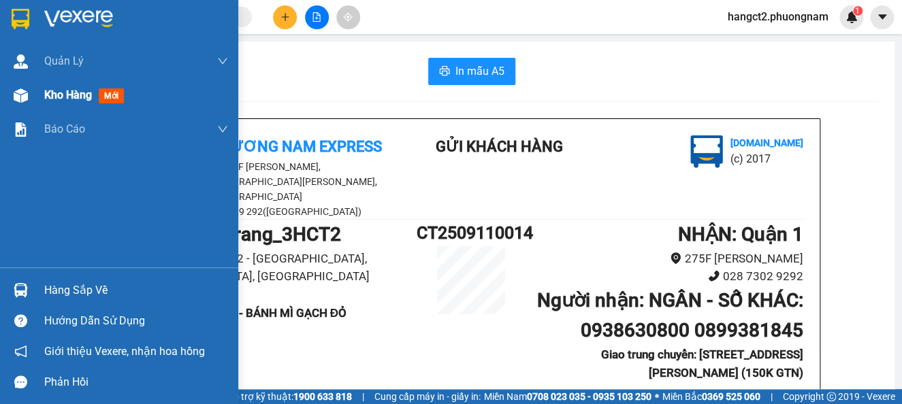
click at [26, 97] on img at bounding box center [21, 95] width 14 height 14
